Goal: Navigation & Orientation: Find specific page/section

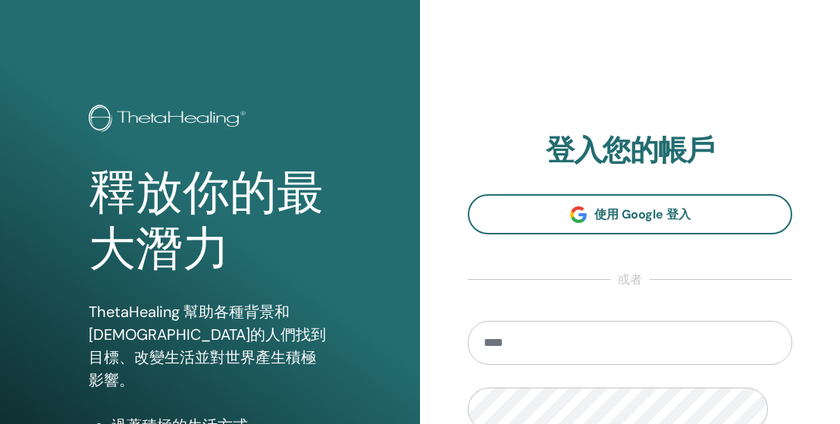
scroll to position [239, 0]
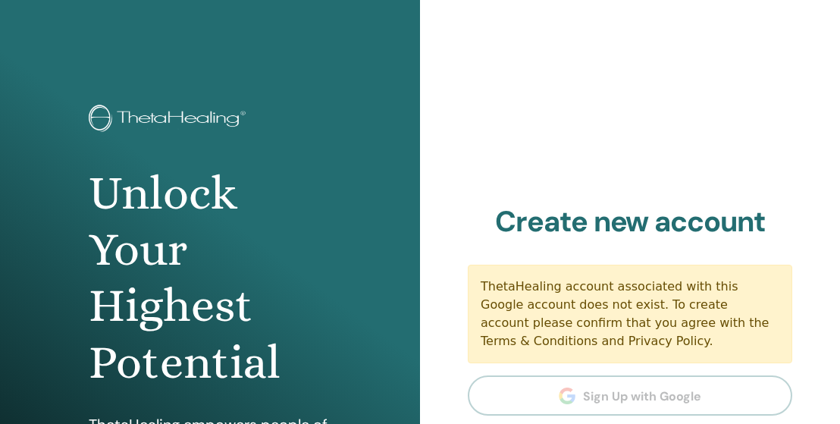
scroll to position [239, 0]
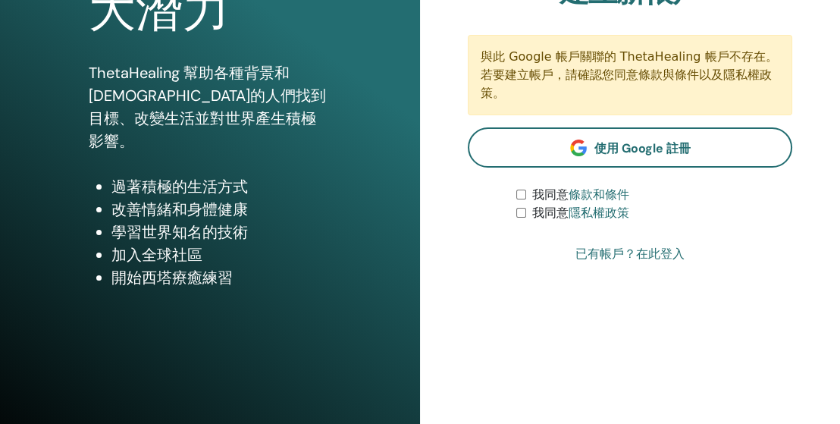
click at [667, 261] on font "已有帳戶？在此登入" at bounding box center [630, 253] width 109 height 14
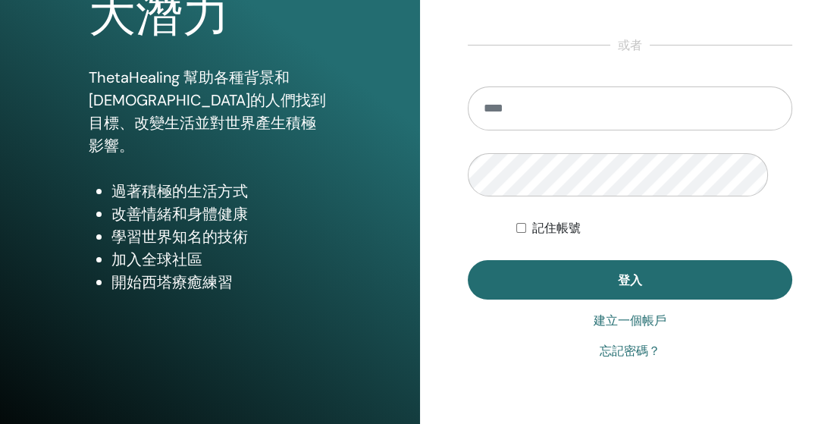
scroll to position [253, 0]
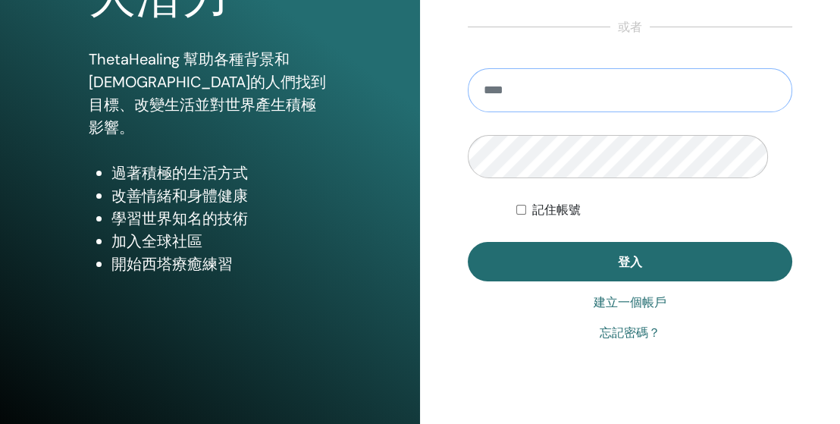
click at [639, 112] on input "email" at bounding box center [630, 90] width 325 height 44
type input "**********"
click at [468, 242] on button "登入" at bounding box center [630, 261] width 325 height 39
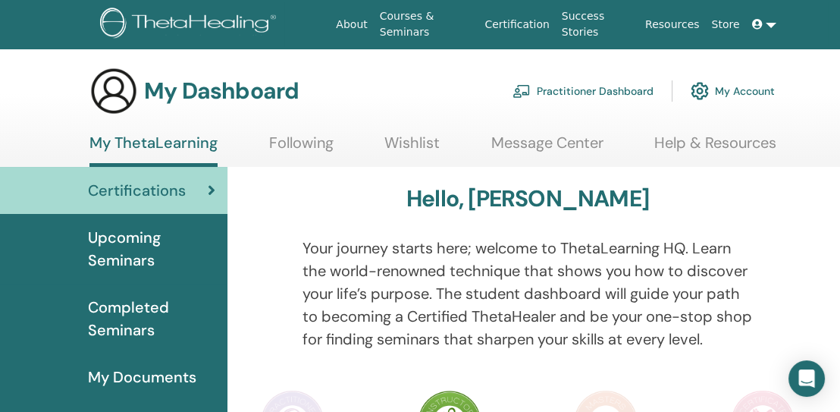
drag, startPoint x: 632, startPoint y: 264, endPoint x: 492, endPoint y: 316, distance: 149.0
click at [493, 330] on p "Your journey starts here; welcome to ThetaLearning HQ. Learn the world-renowned…" at bounding box center [528, 294] width 451 height 114
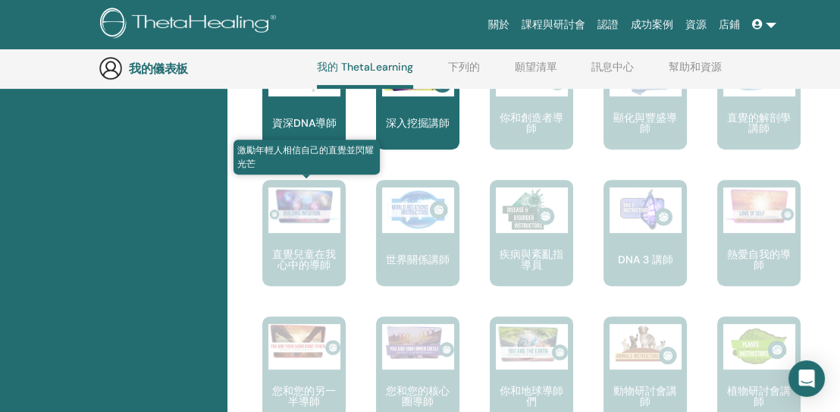
scroll to position [939, 0]
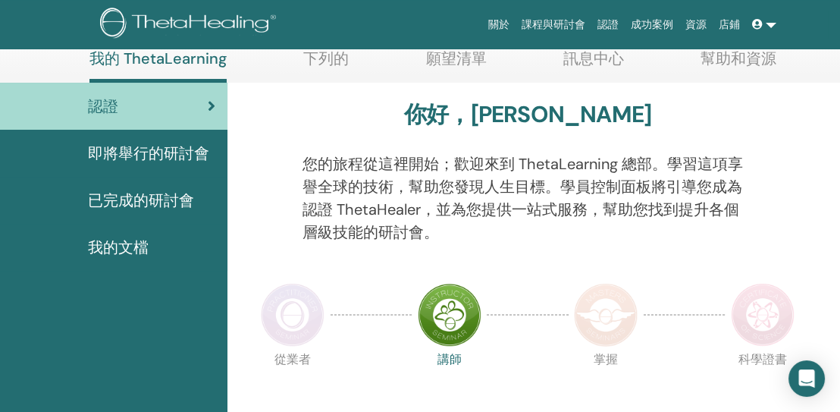
scroll to position [58, 0]
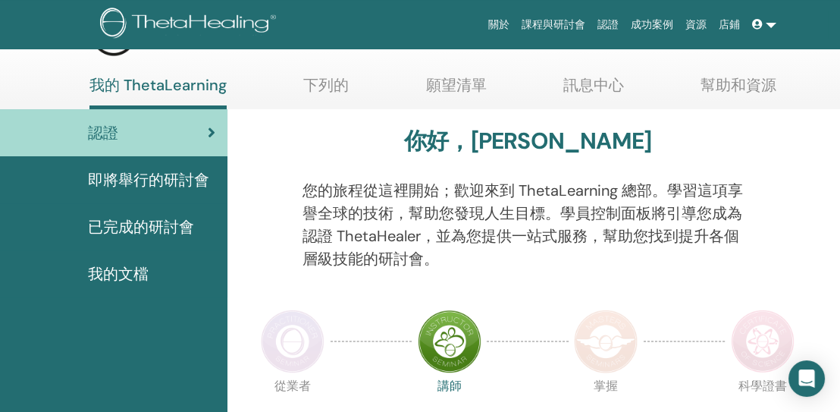
click at [185, 190] on font "即將舉行的研討會" at bounding box center [148, 180] width 121 height 20
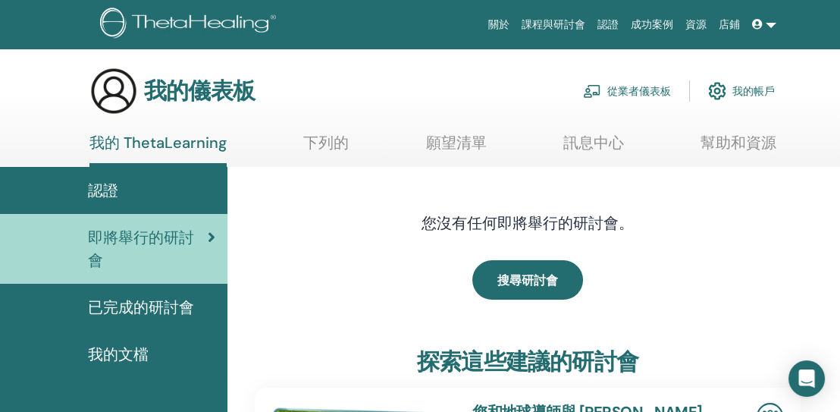
click at [132, 202] on div "認證" at bounding box center [113, 190] width 203 height 23
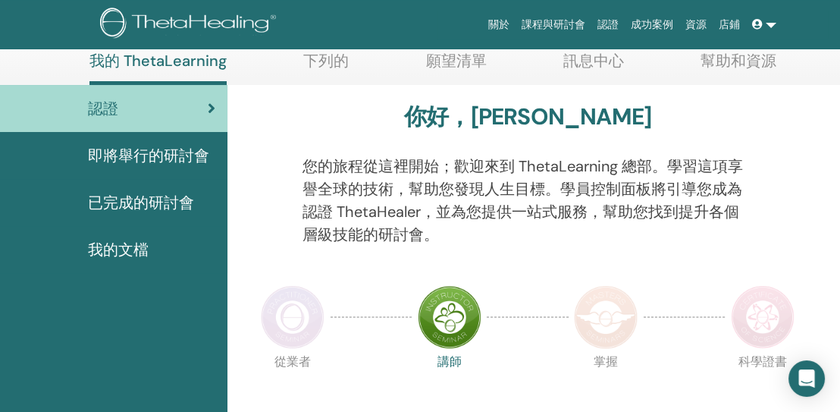
scroll to position [208, 0]
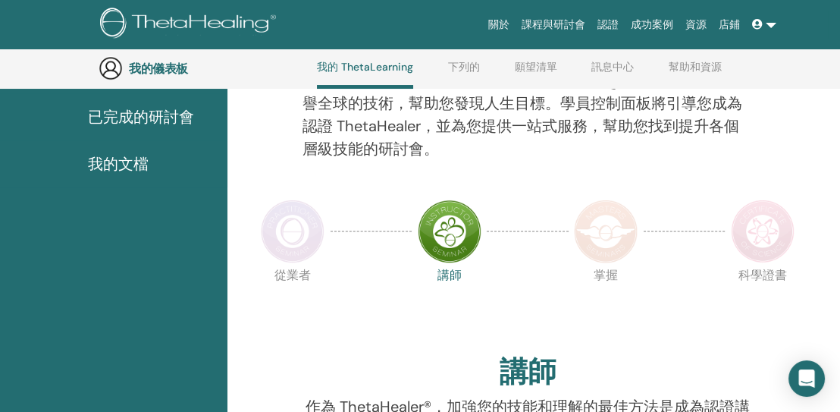
click at [263, 151] on div at bounding box center [266, 123] width 47 height 109
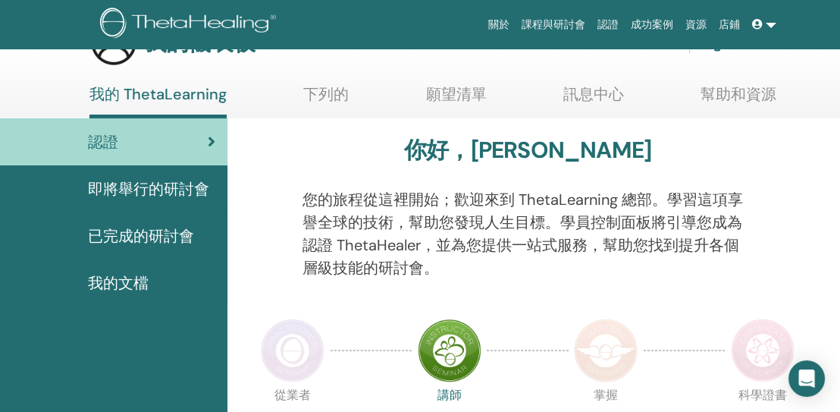
scroll to position [0, 0]
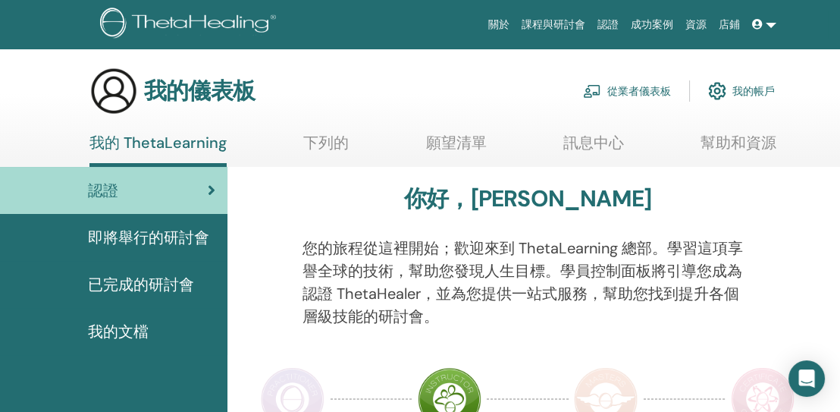
click at [443, 162] on link "願望清單" at bounding box center [456, 148] width 61 height 30
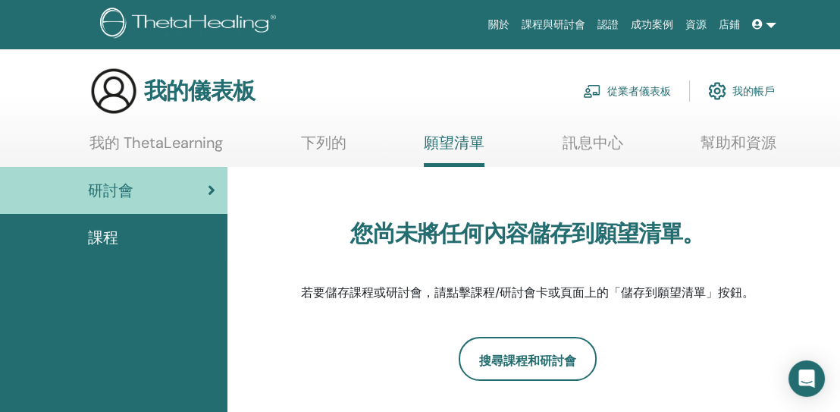
click at [140, 248] on div "課程" at bounding box center [113, 237] width 203 height 23
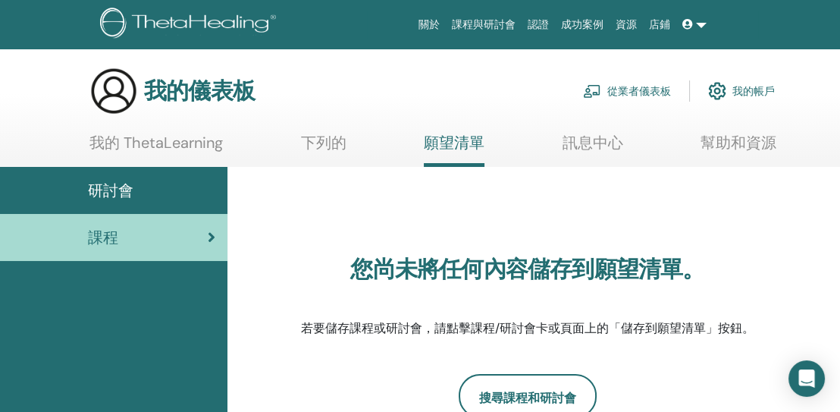
click at [732, 99] on font "我的帳戶" at bounding box center [753, 92] width 42 height 14
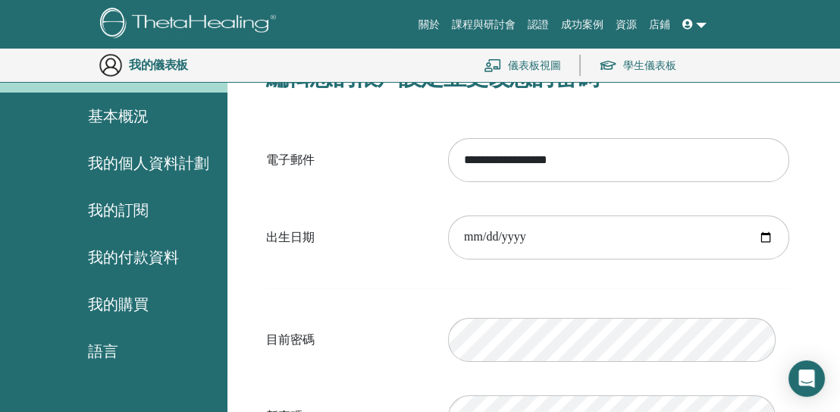
scroll to position [121, 0]
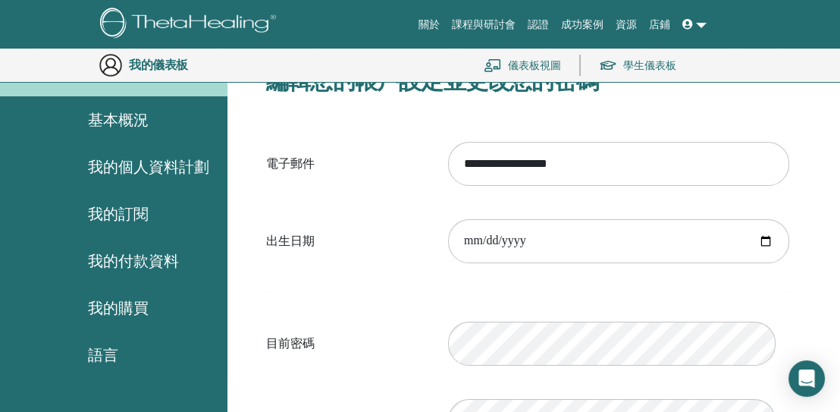
click at [184, 319] on div "我的購買" at bounding box center [113, 307] width 203 height 23
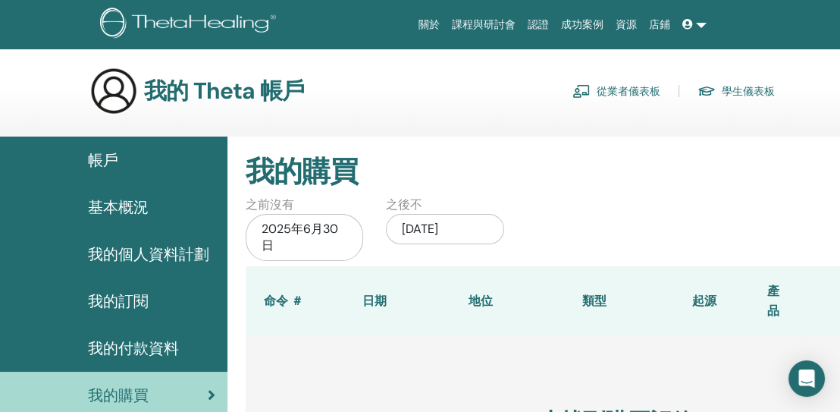
click at [722, 95] on font "學生儀表板" at bounding box center [748, 92] width 53 height 14
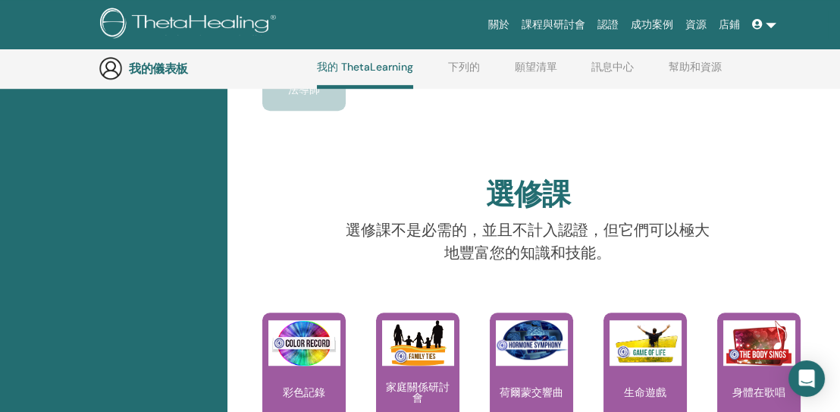
scroll to position [1557, 0]
